Goal: Information Seeking & Learning: Learn about a topic

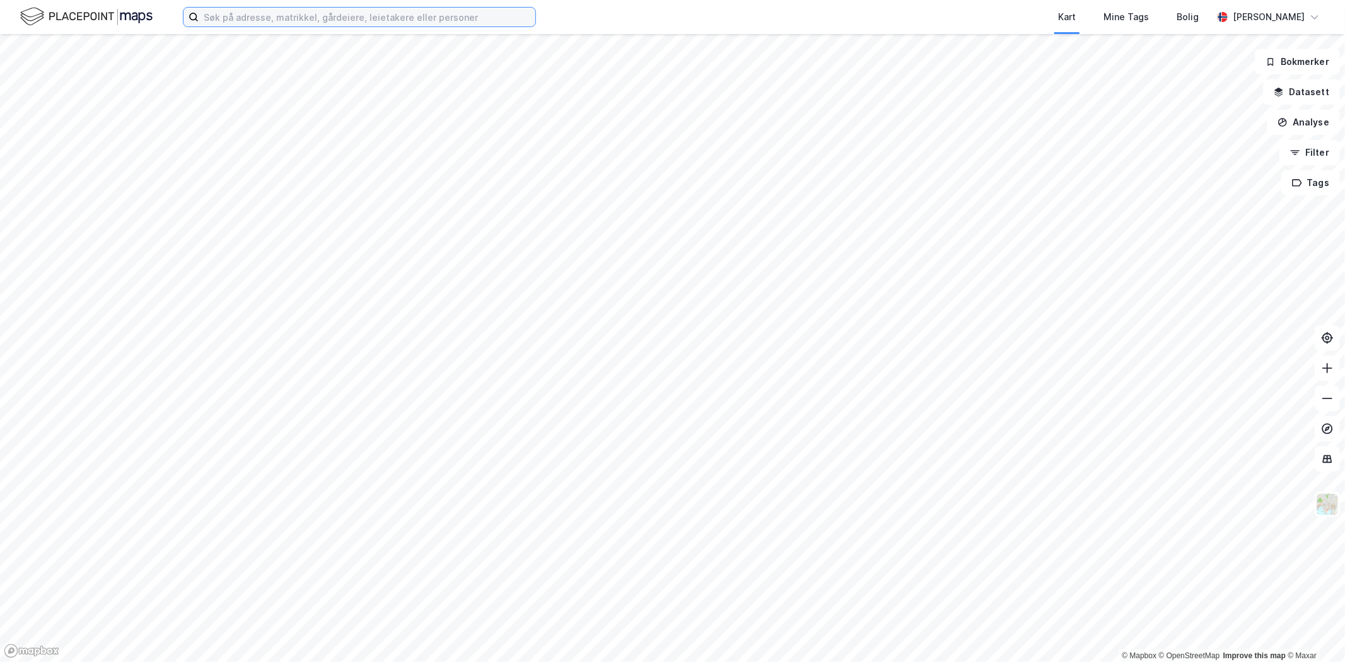
click at [357, 21] on input at bounding box center [367, 17] width 337 height 19
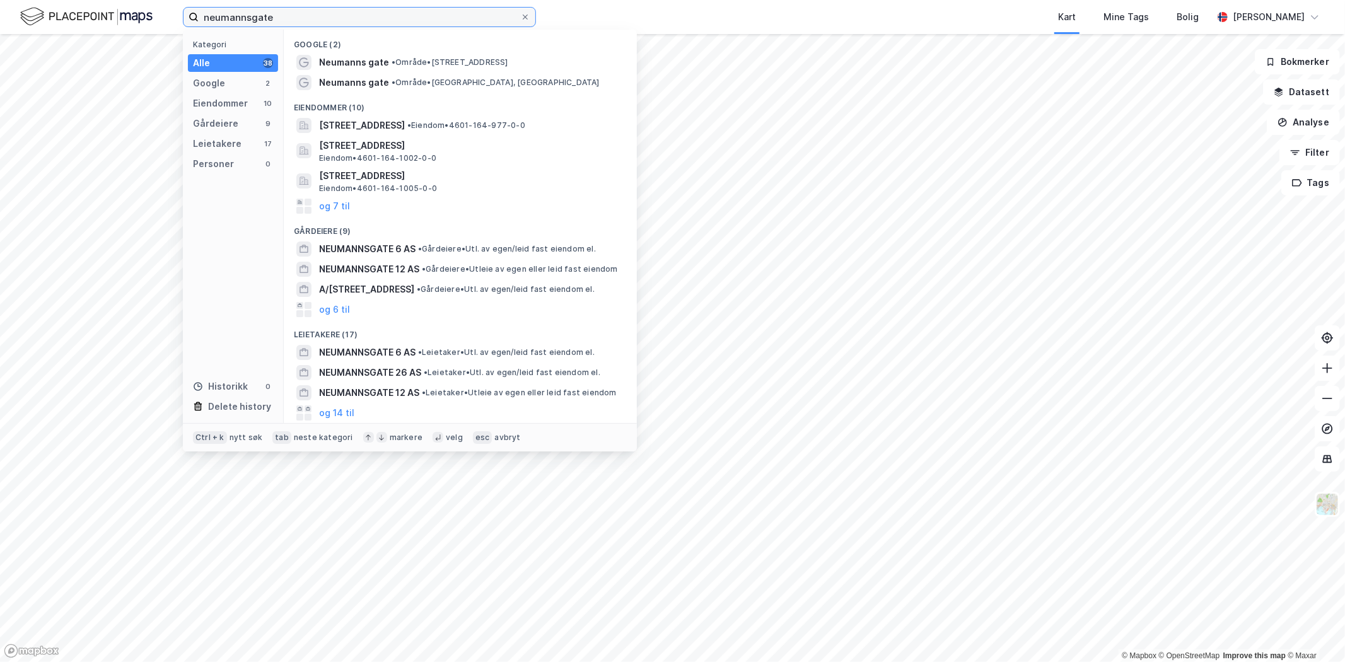
type input "neumannsgate"
click at [354, 84] on span "Neumanns gate" at bounding box center [354, 82] width 70 height 15
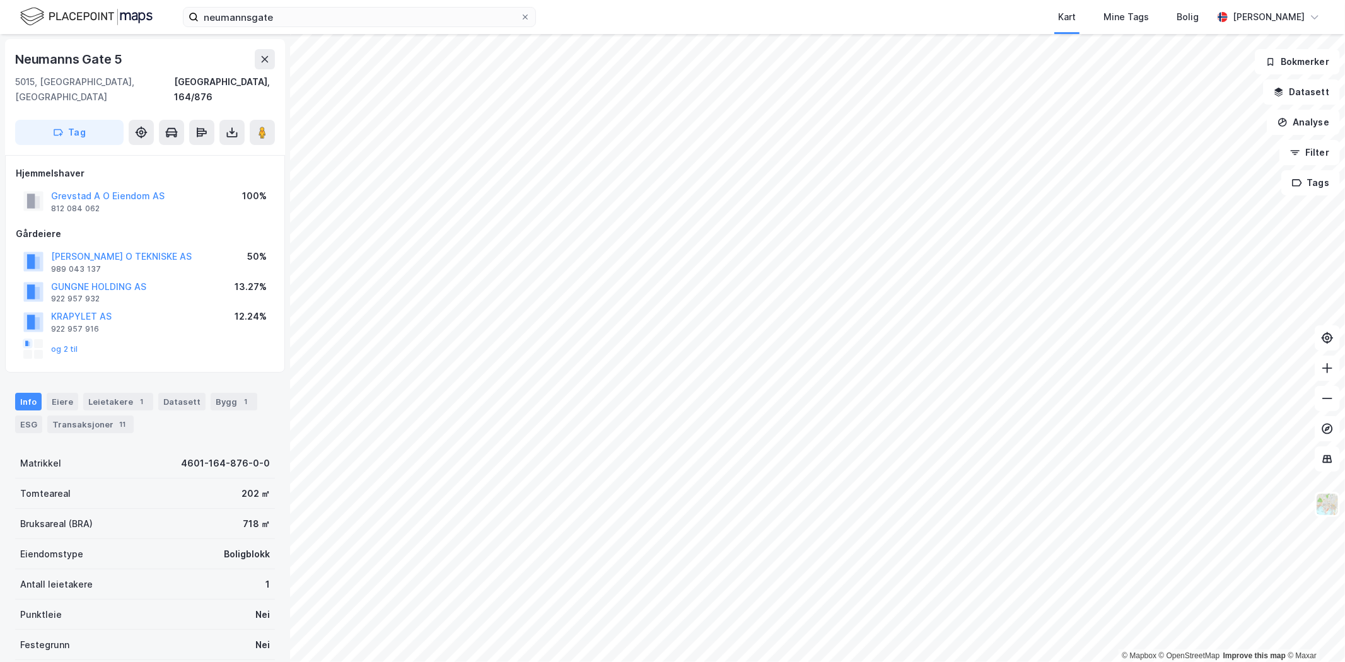
click at [228, 393] on div "Bygg 1" at bounding box center [234, 402] width 47 height 18
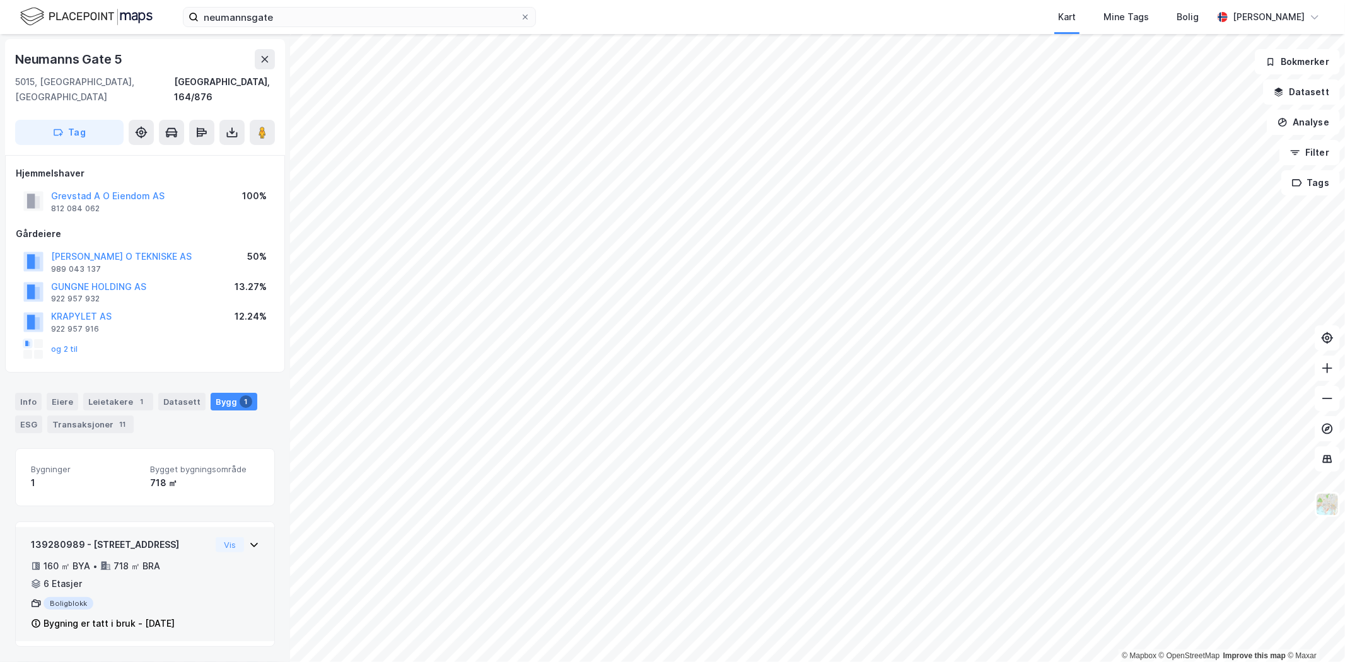
click at [249, 540] on icon at bounding box center [254, 545] width 10 height 10
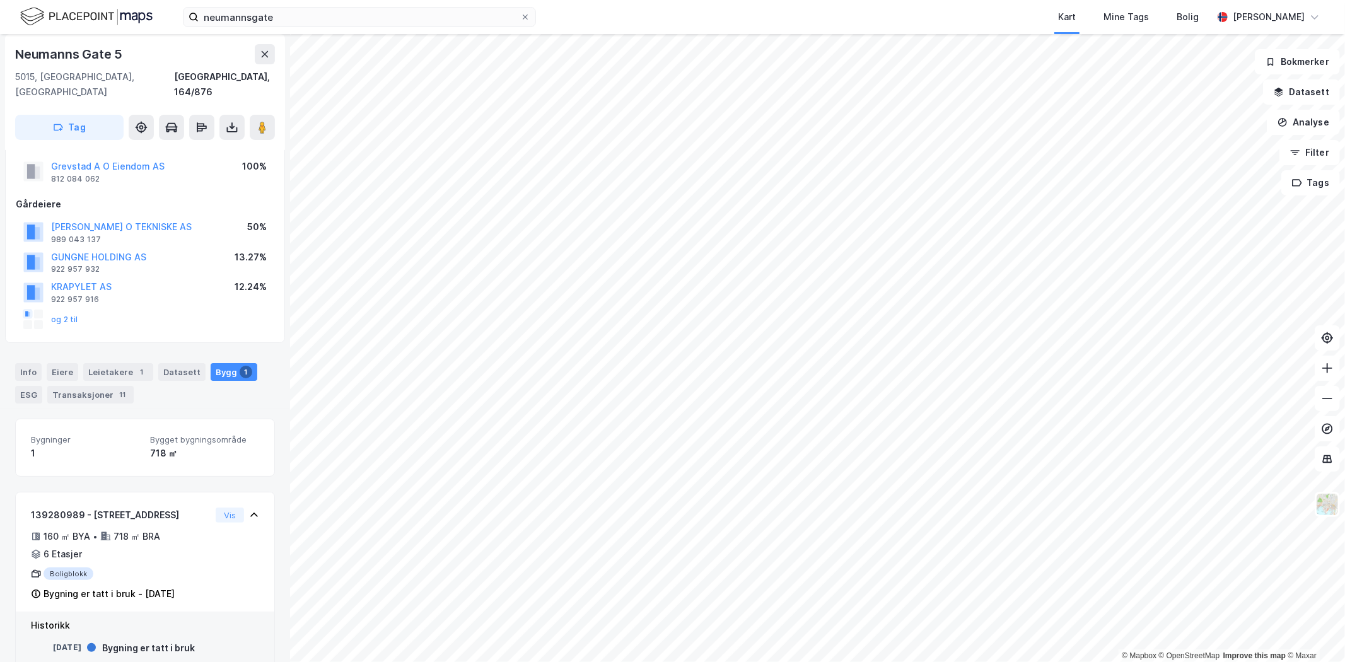
scroll to position [45, 0]
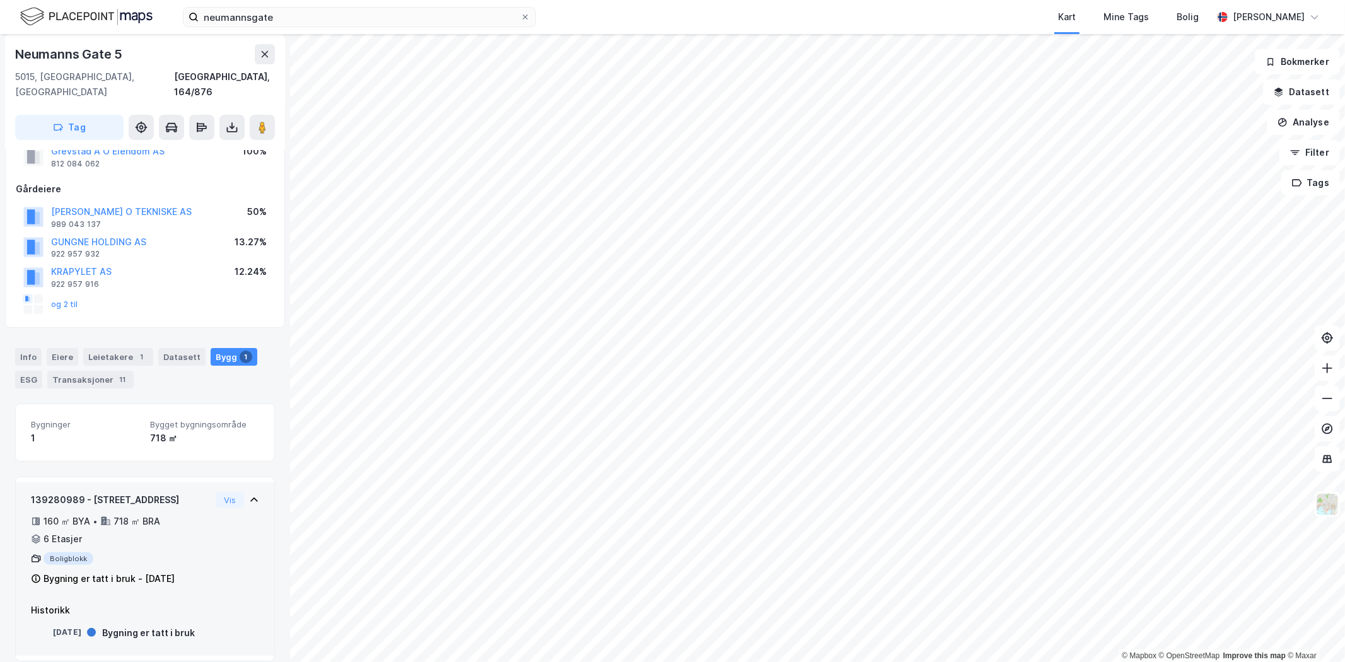
click at [76, 514] on div "160 ㎡ BYA" at bounding box center [67, 521] width 47 height 15
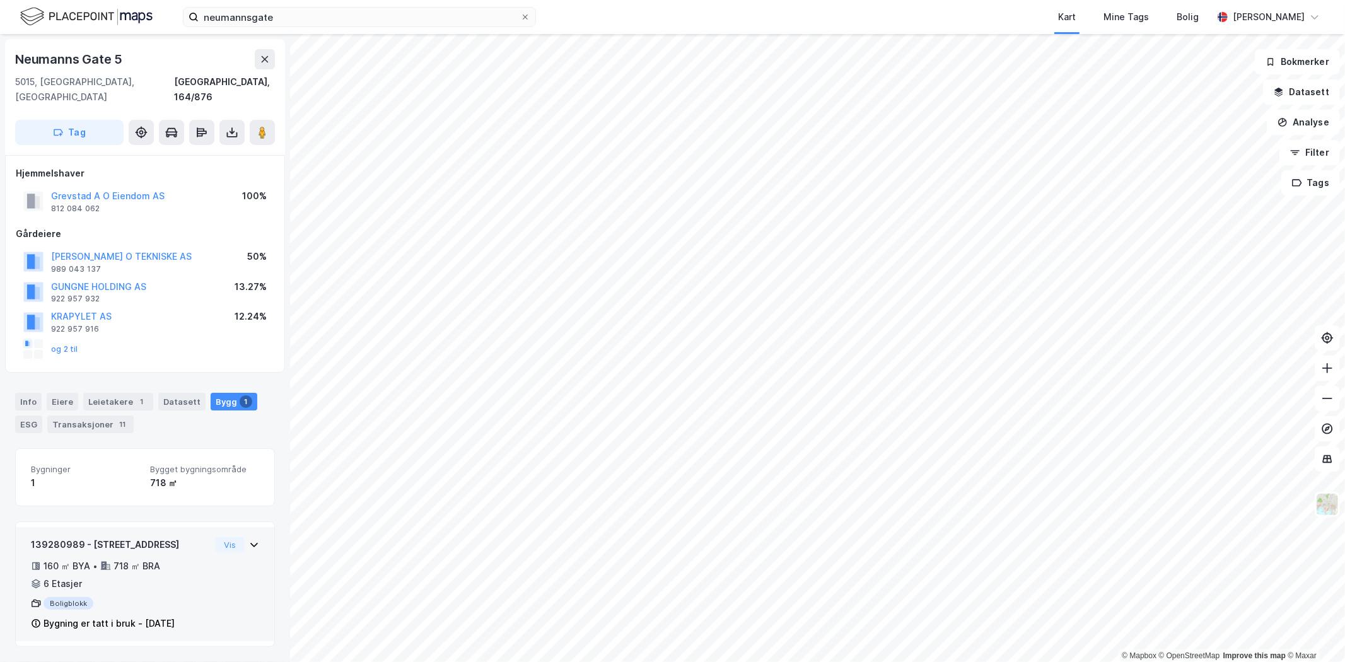
click at [248, 532] on div "139280989 - Neumanns gate 5 160 ㎡ BYA • 718 ㎡ BRA • 6 Etasjer Boligblokk Bygnin…" at bounding box center [145, 584] width 259 height 115
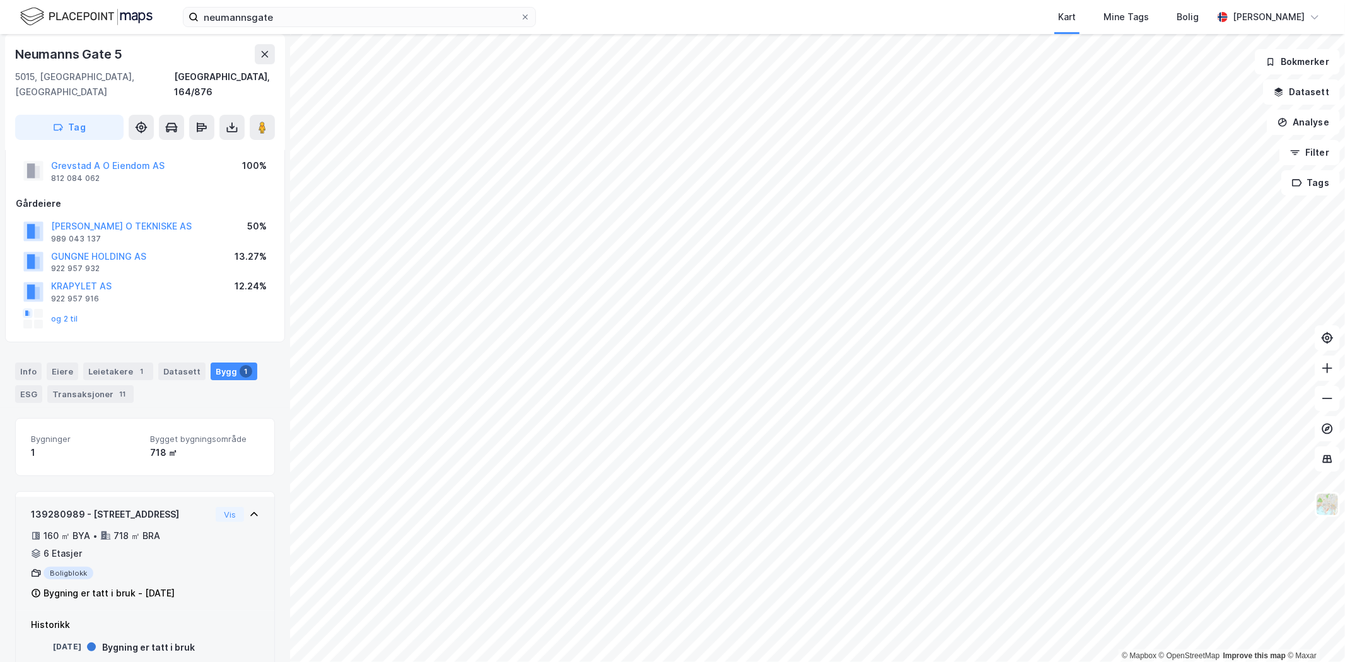
scroll to position [45, 0]
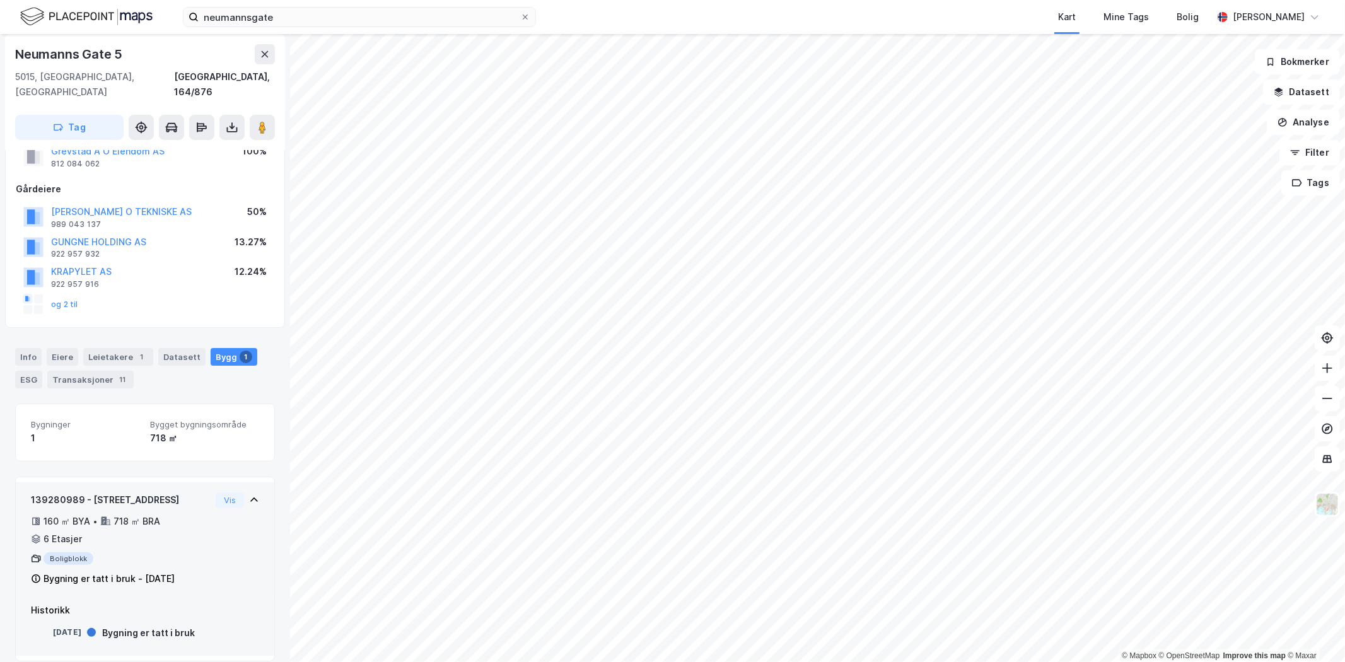
click at [66, 552] on div "Boligblokk" at bounding box center [121, 558] width 180 height 13
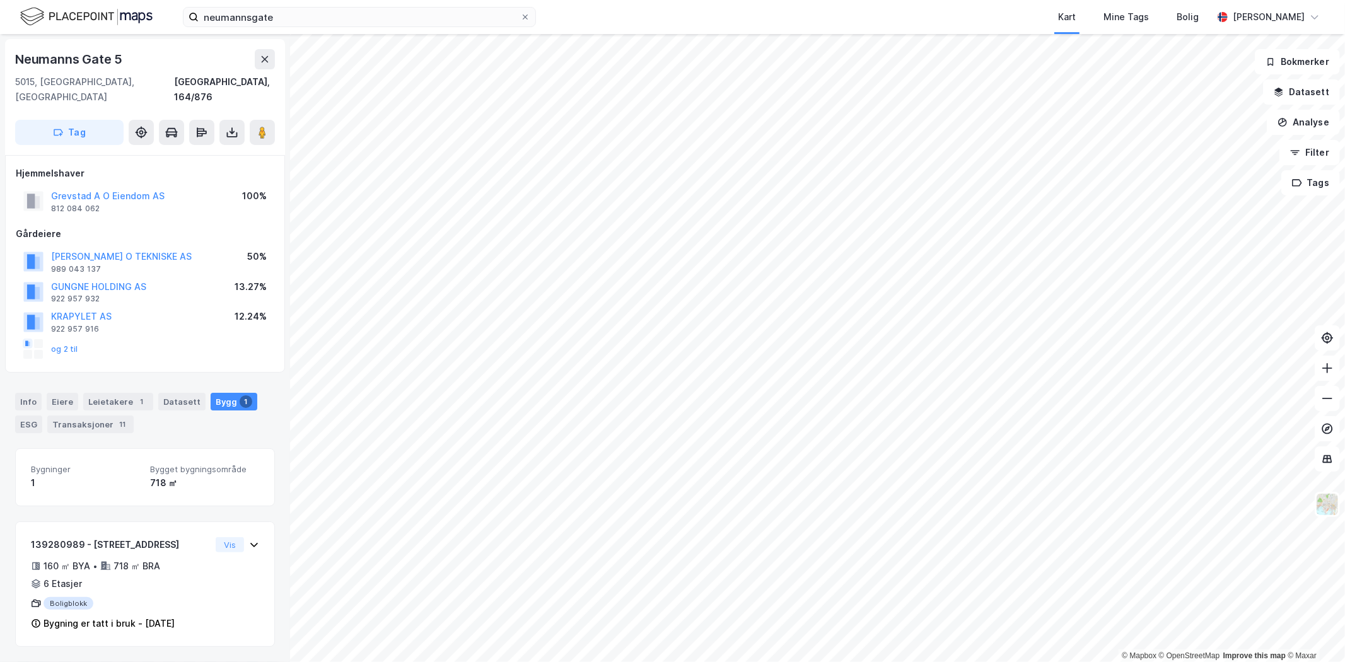
click at [183, 395] on div "Datasett" at bounding box center [181, 402] width 47 height 18
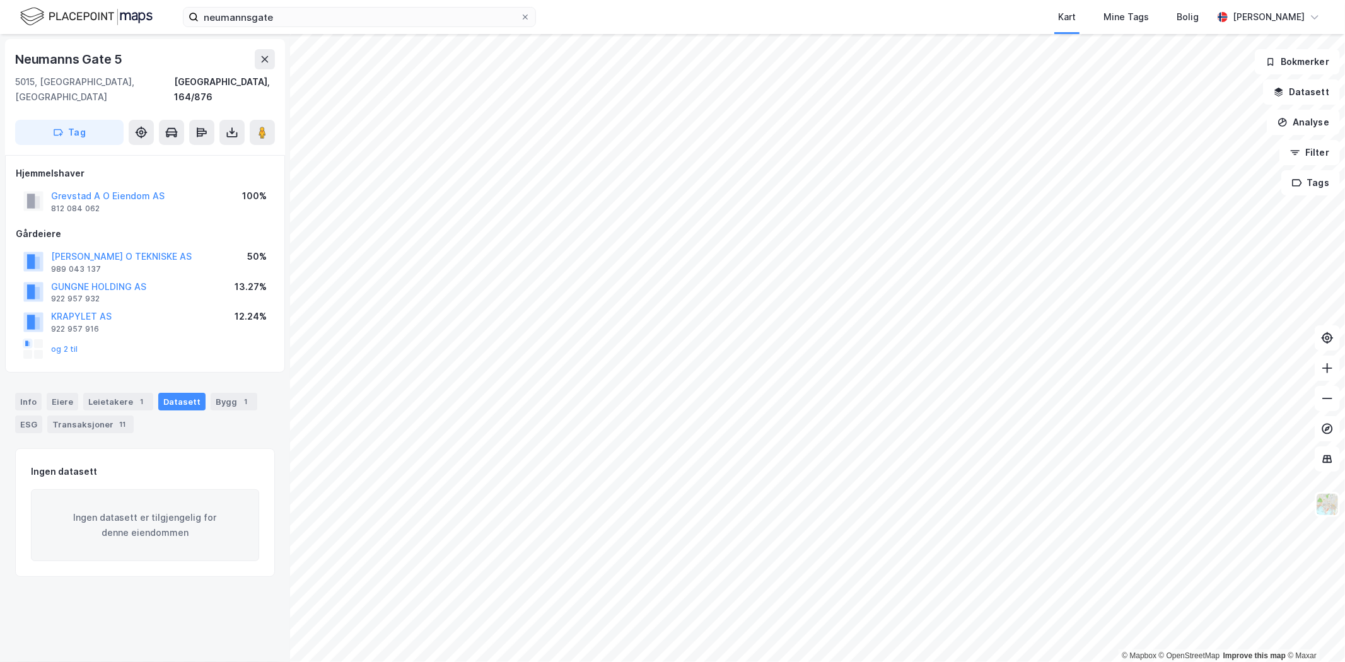
click at [112, 393] on div "Leietakere 1" at bounding box center [118, 402] width 70 height 18
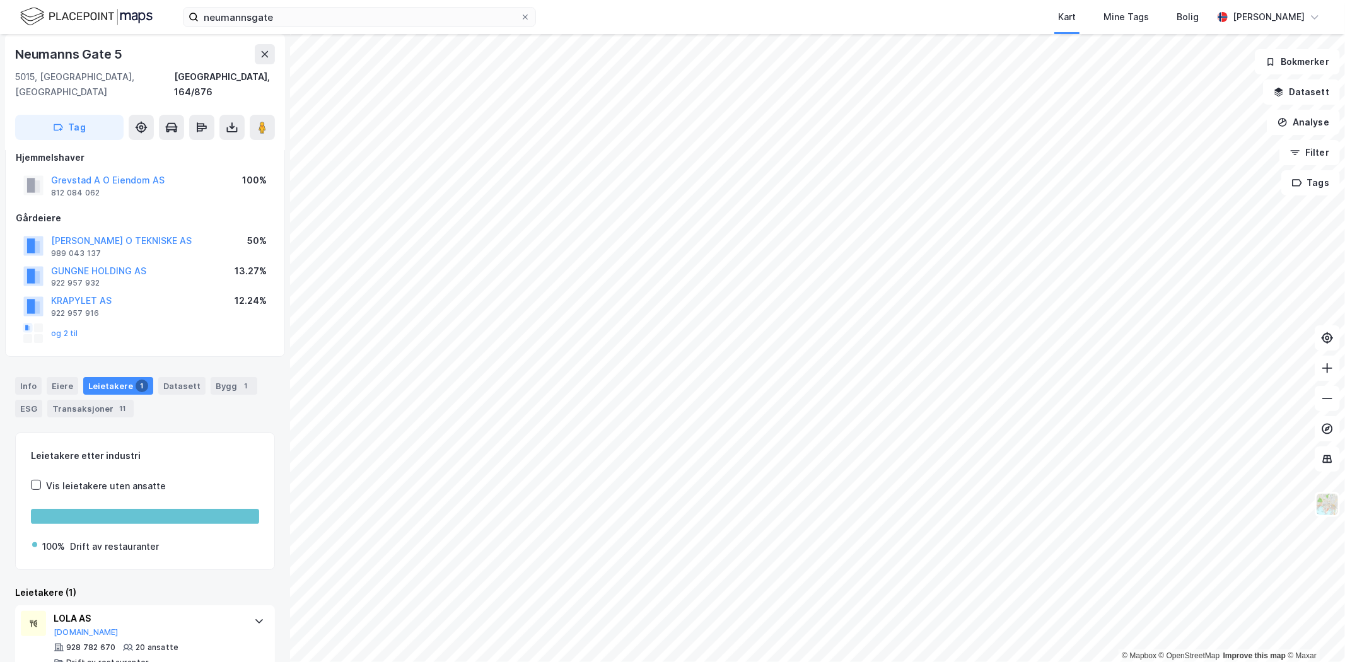
scroll to position [27, 0]
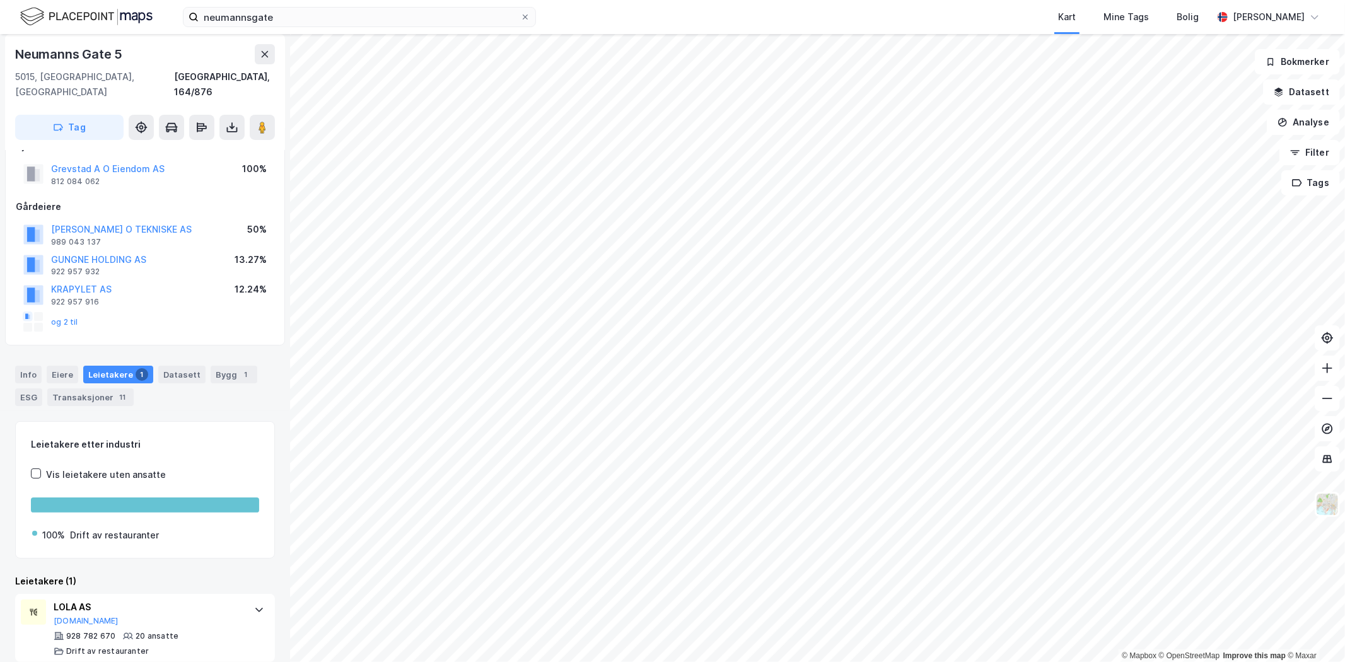
click at [28, 366] on div "Info" at bounding box center [28, 375] width 26 height 18
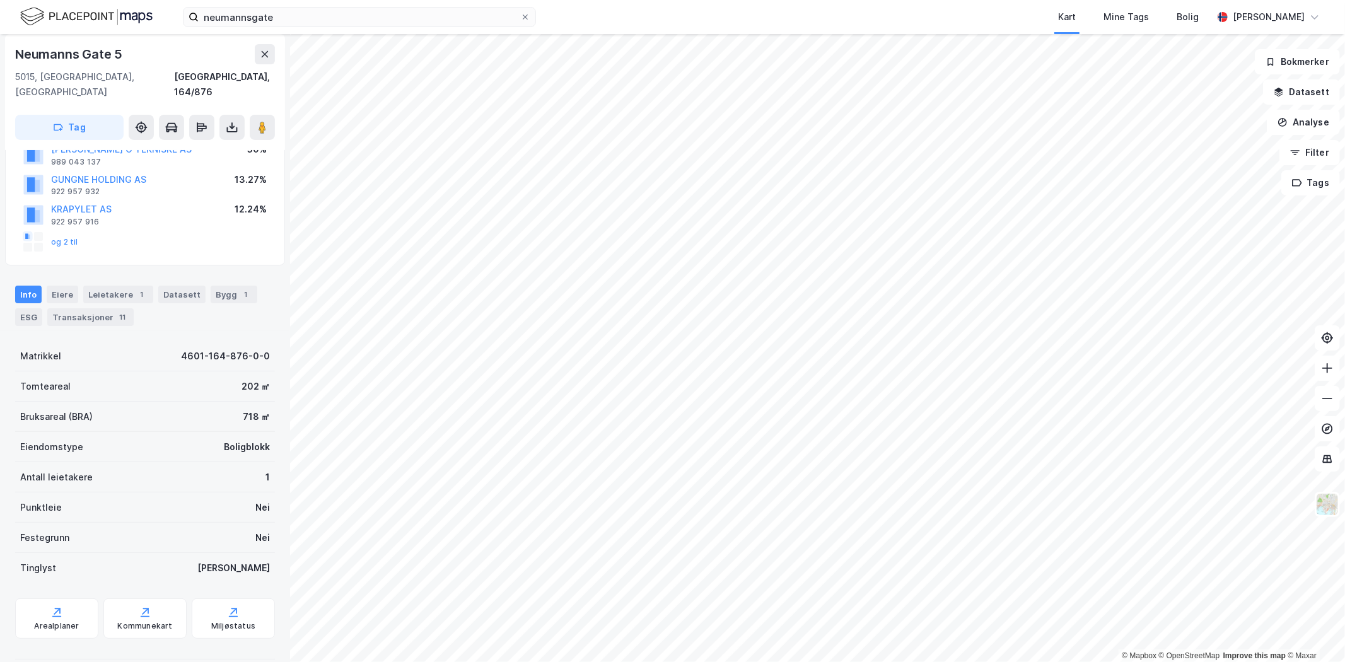
scroll to position [110, 0]
click at [63, 283] on div "Eiere" at bounding box center [63, 292] width 32 height 18
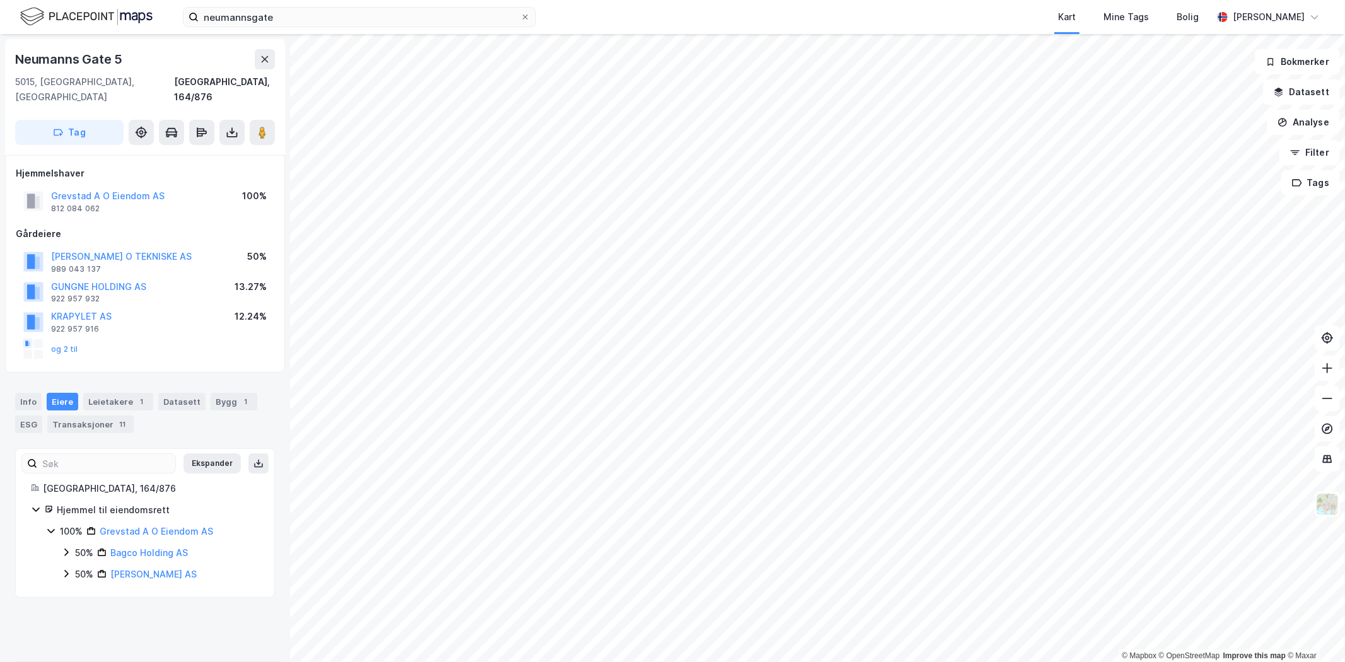
click at [113, 393] on div "Leietakere 1" at bounding box center [118, 402] width 70 height 18
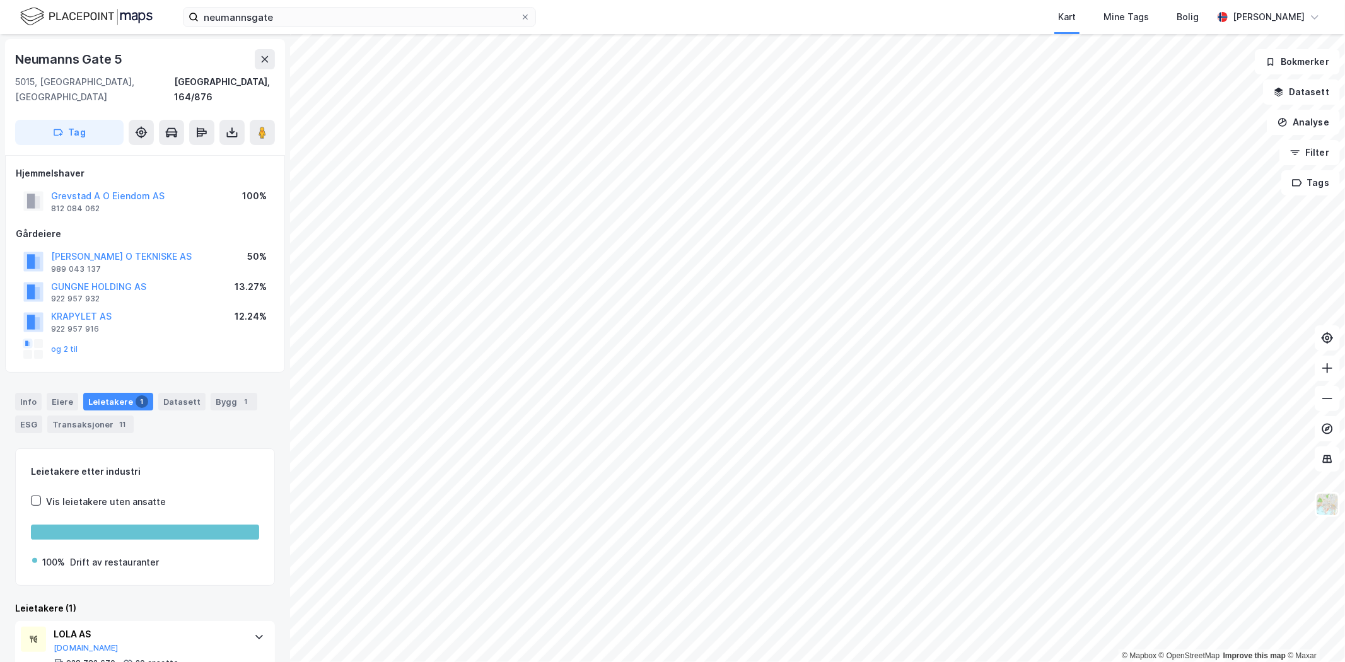
click at [172, 393] on div "Datasett" at bounding box center [181, 402] width 47 height 18
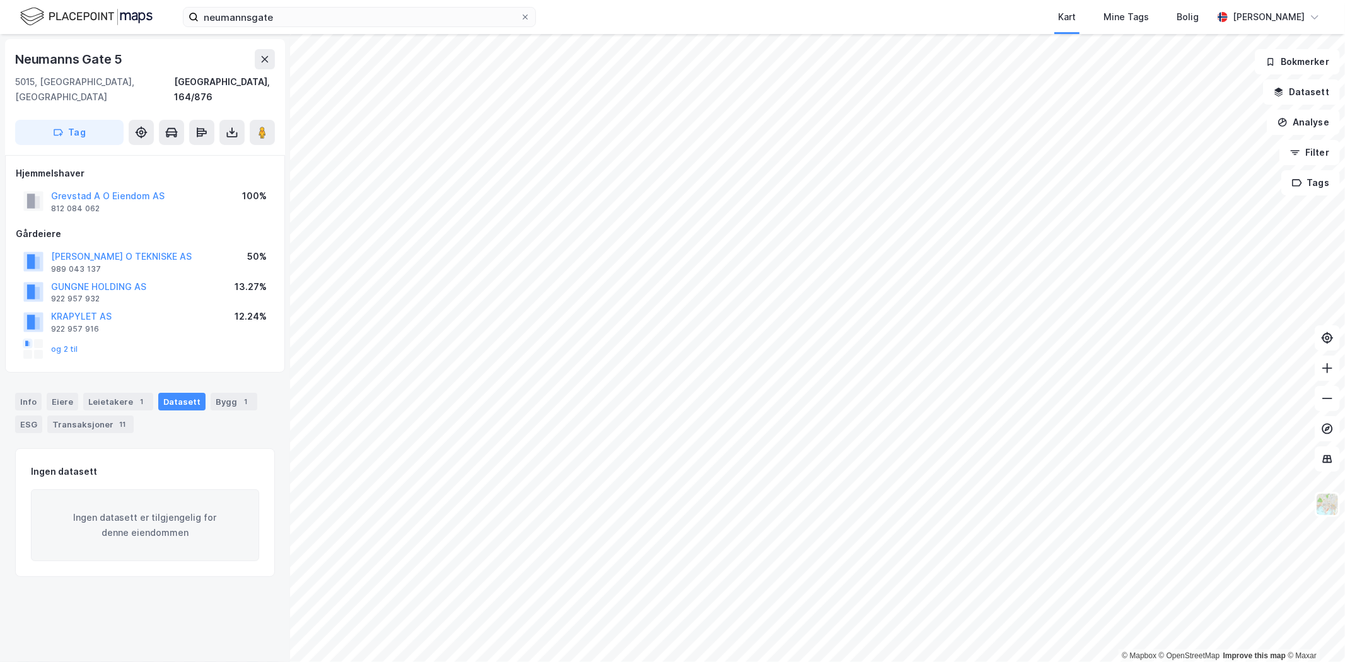
click at [216, 393] on div "Bygg 1" at bounding box center [234, 402] width 47 height 18
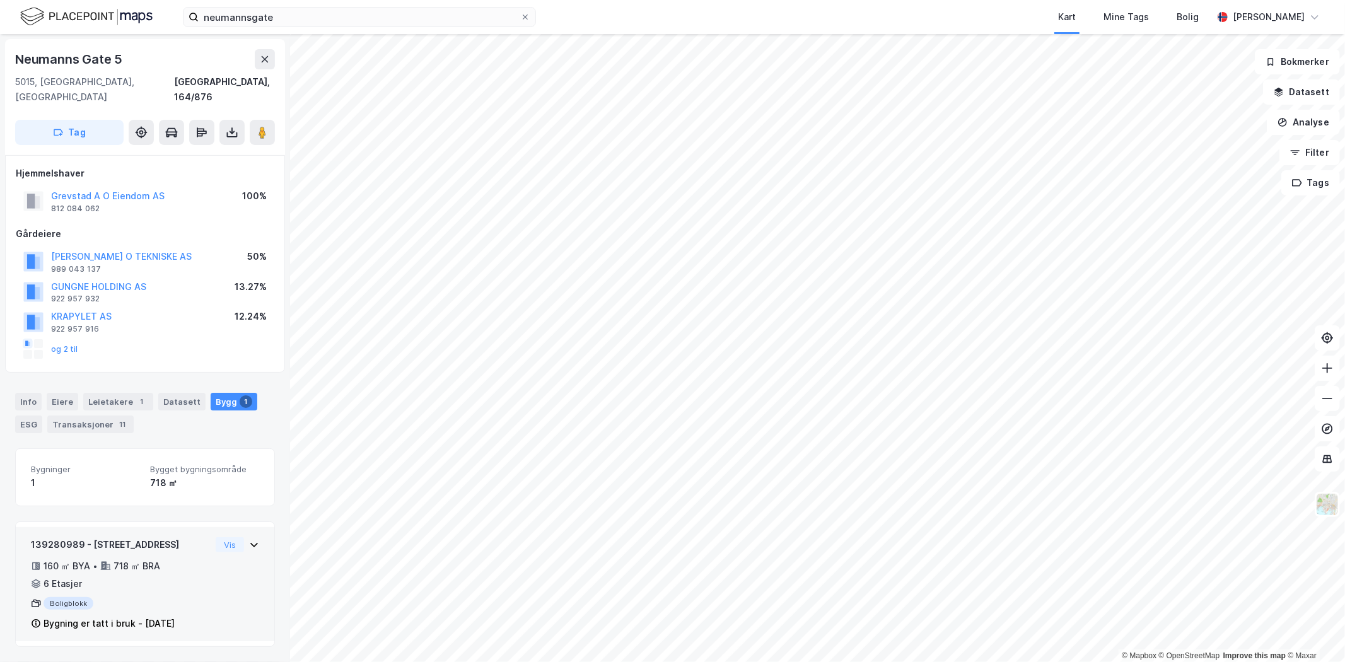
click at [227, 537] on button "Vis" at bounding box center [230, 544] width 28 height 15
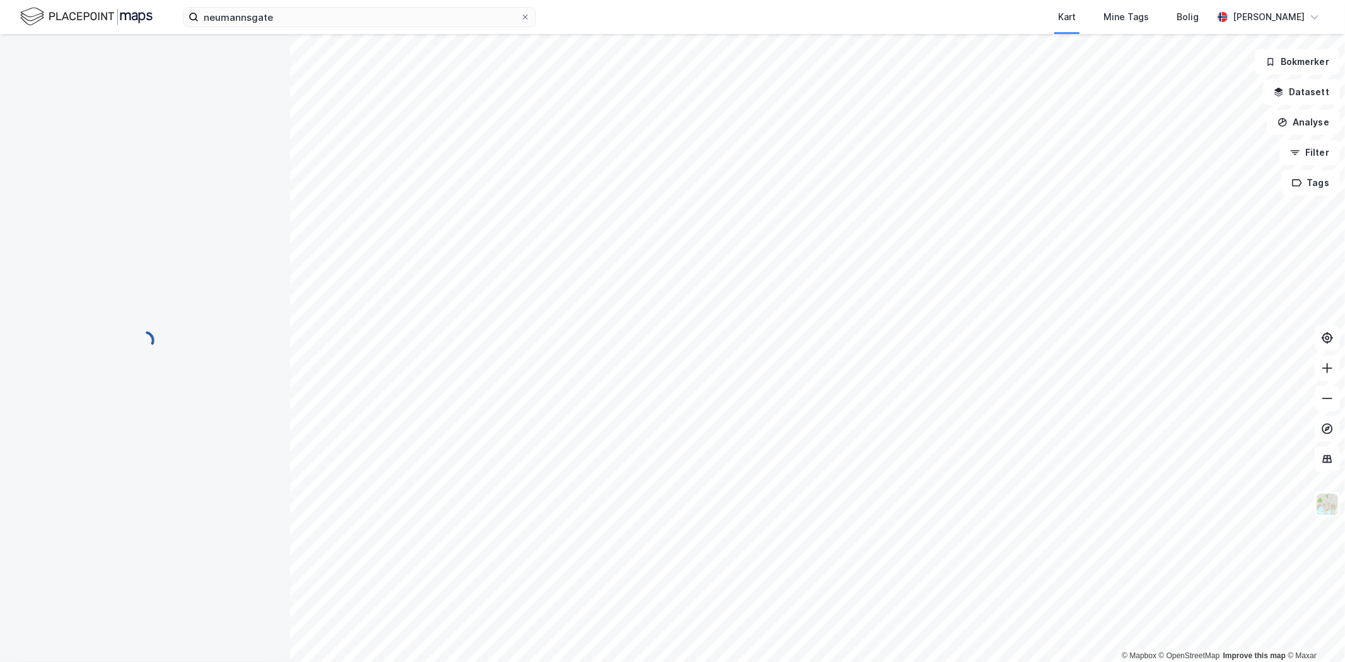
scroll to position [1, 0]
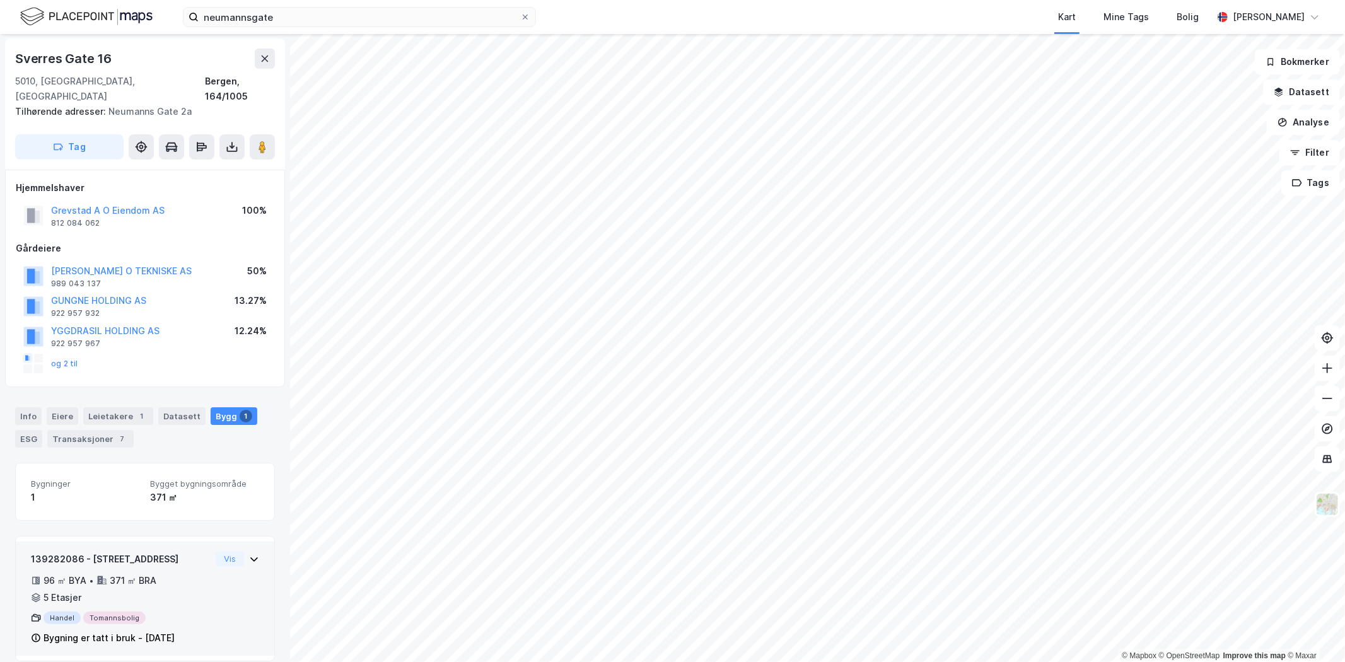
click at [236, 552] on div "Vis" at bounding box center [238, 559] width 44 height 15
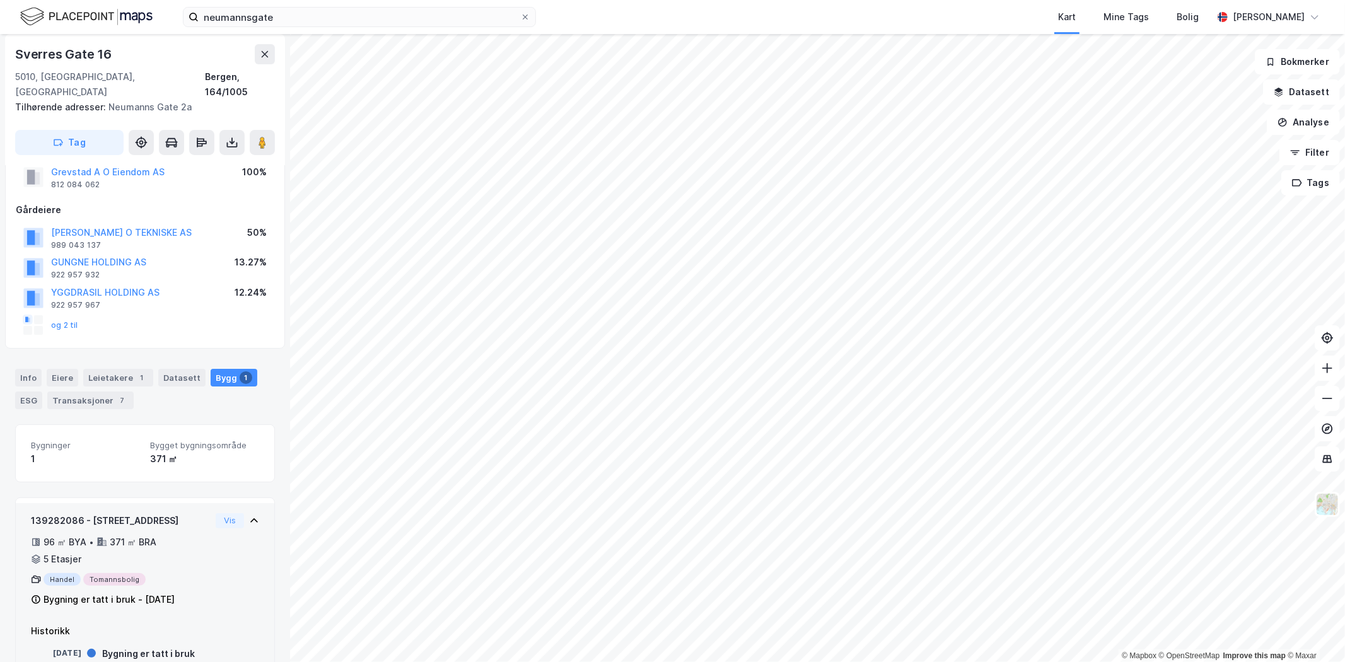
scroll to position [59, 0]
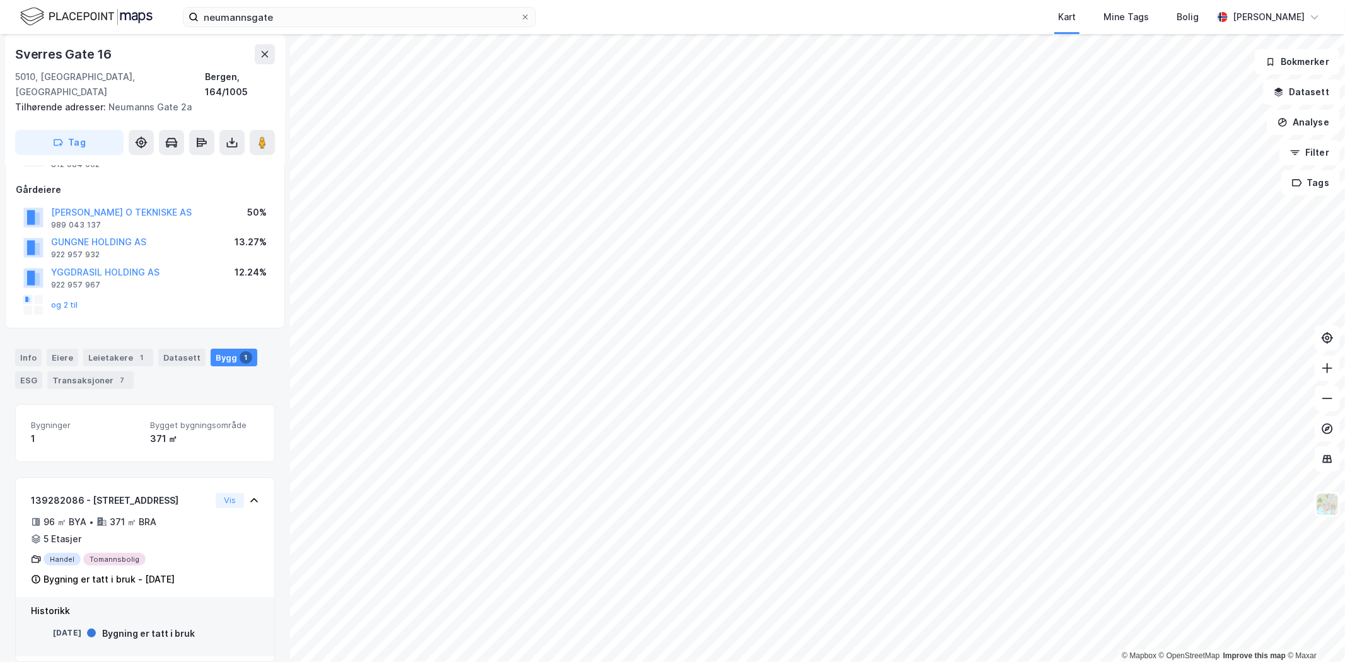
click at [160, 349] on div "Datasett" at bounding box center [181, 358] width 47 height 18
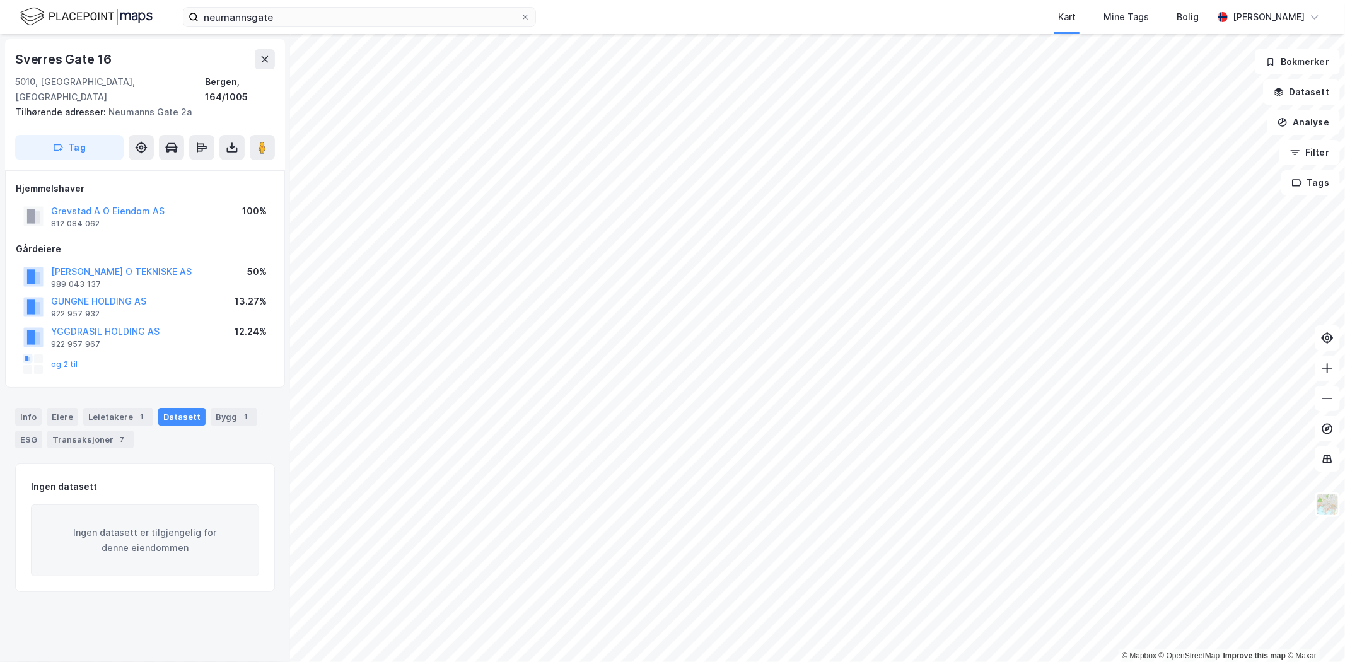
click at [216, 409] on div "Bygg 1" at bounding box center [234, 417] width 47 height 18
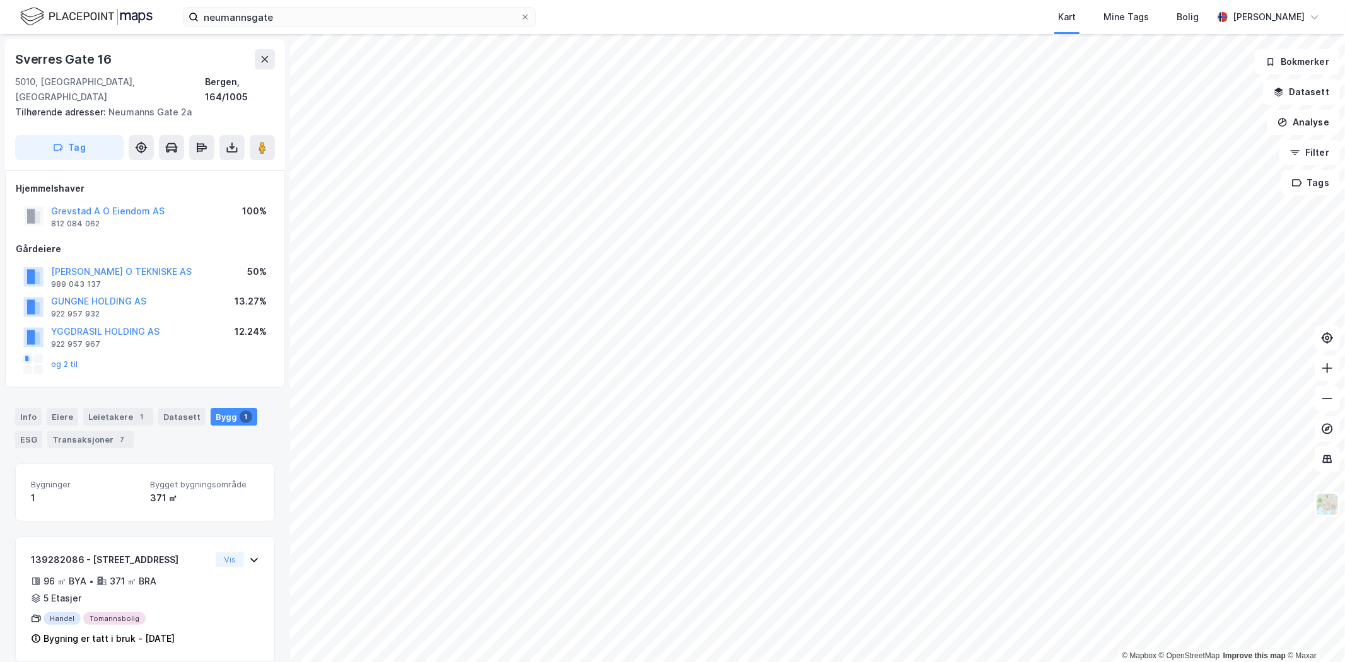
scroll to position [1, 0]
click at [115, 612] on div "Handel Tomannsbolig" at bounding box center [121, 618] width 180 height 13
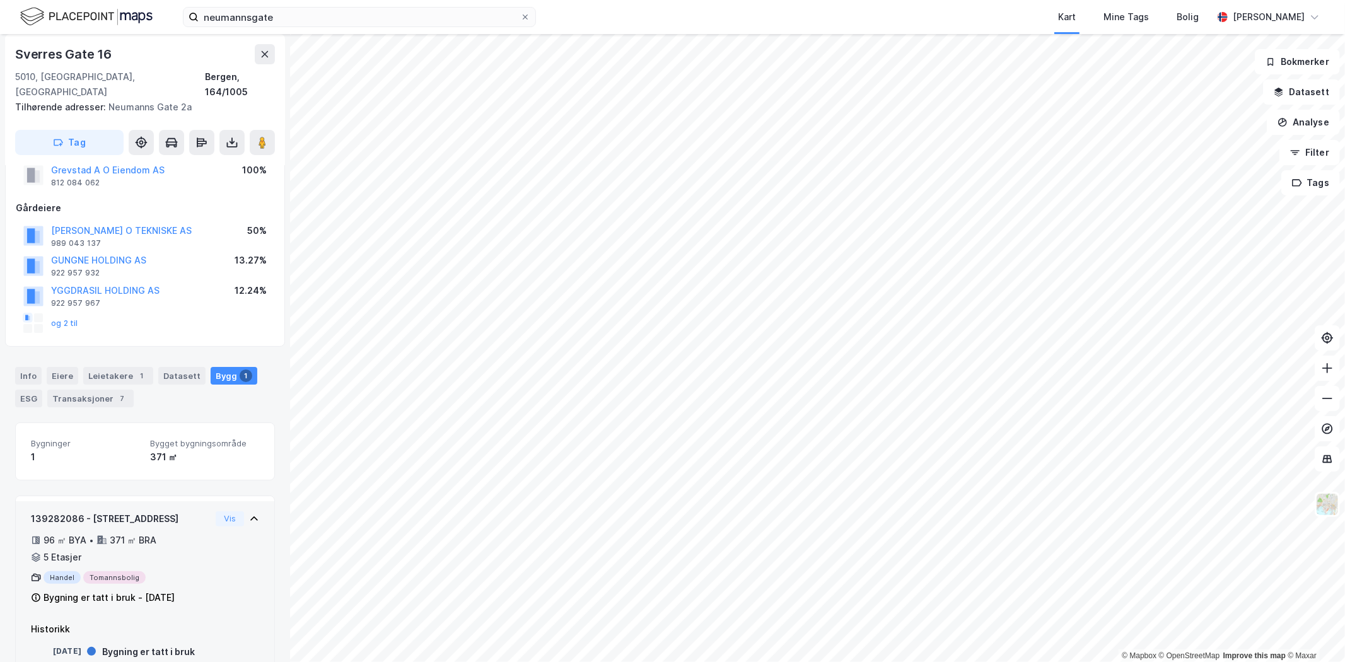
scroll to position [59, 0]
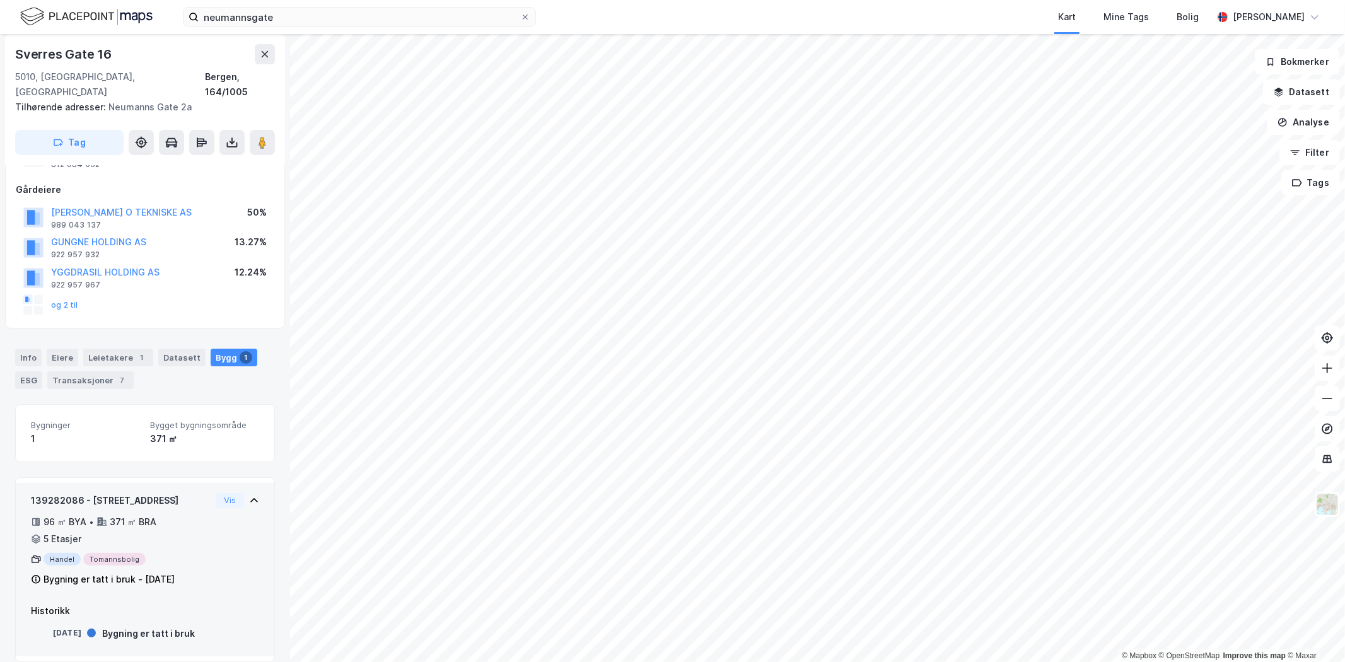
click at [65, 553] on div "Handel Tomannsbolig" at bounding box center [121, 559] width 180 height 13
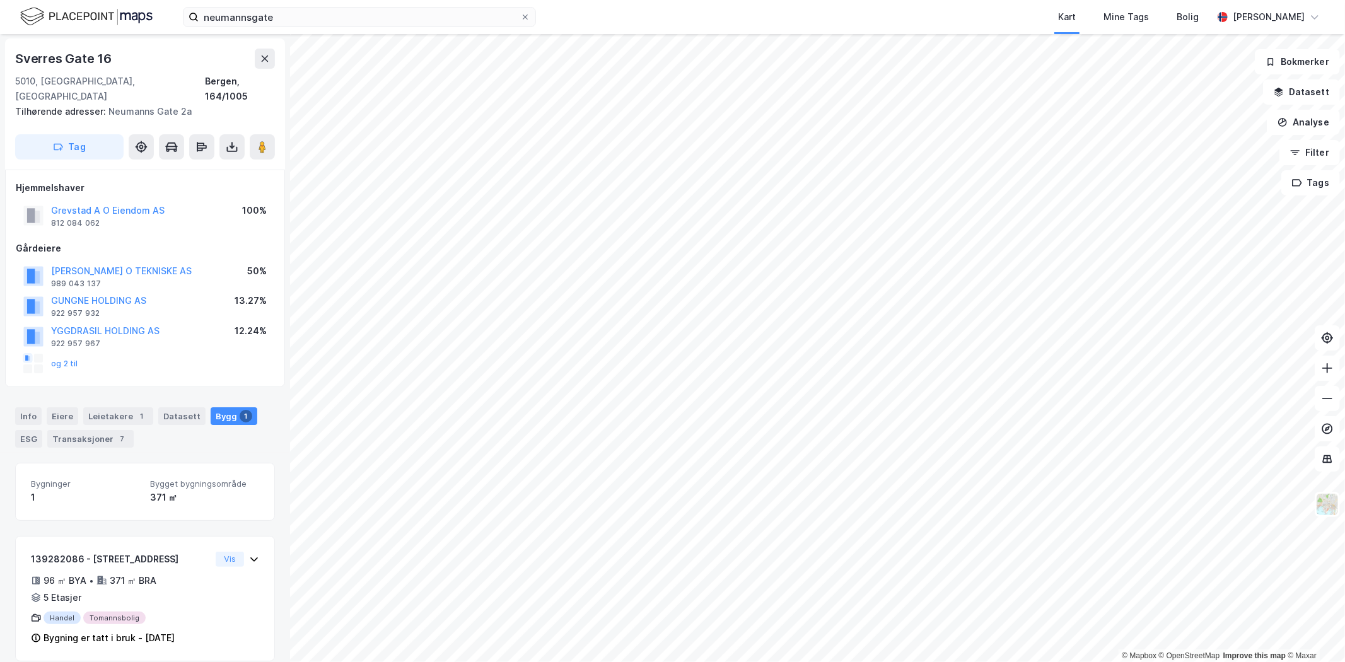
scroll to position [0, 0]
